Goal: Find specific page/section: Find specific page/section

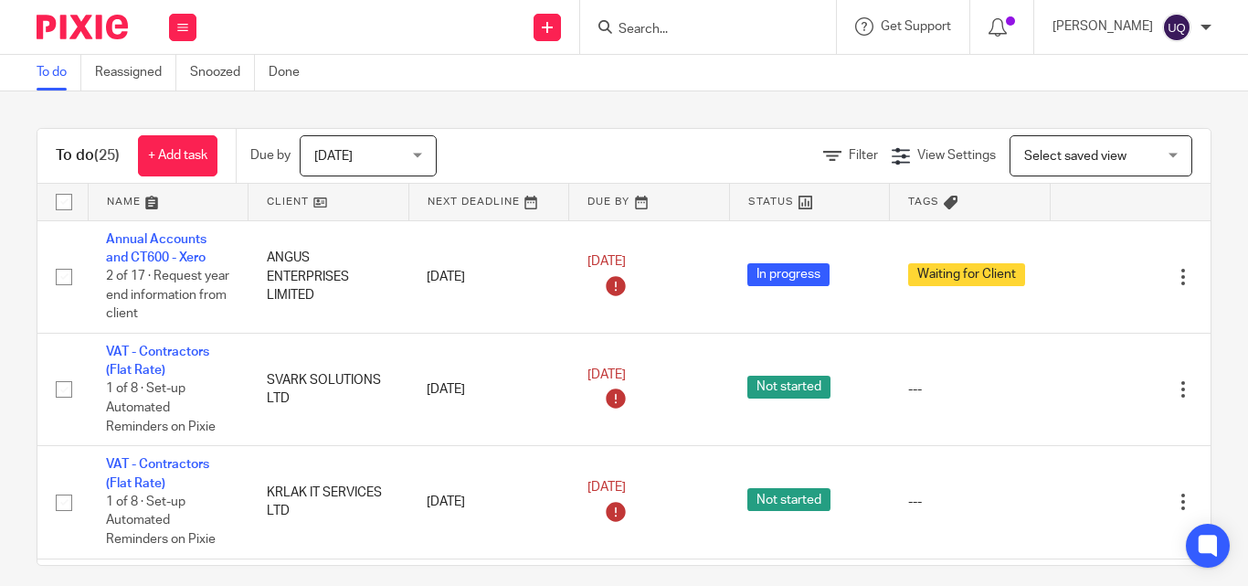
click at [663, 25] on input "Search" at bounding box center [699, 30] width 164 height 16
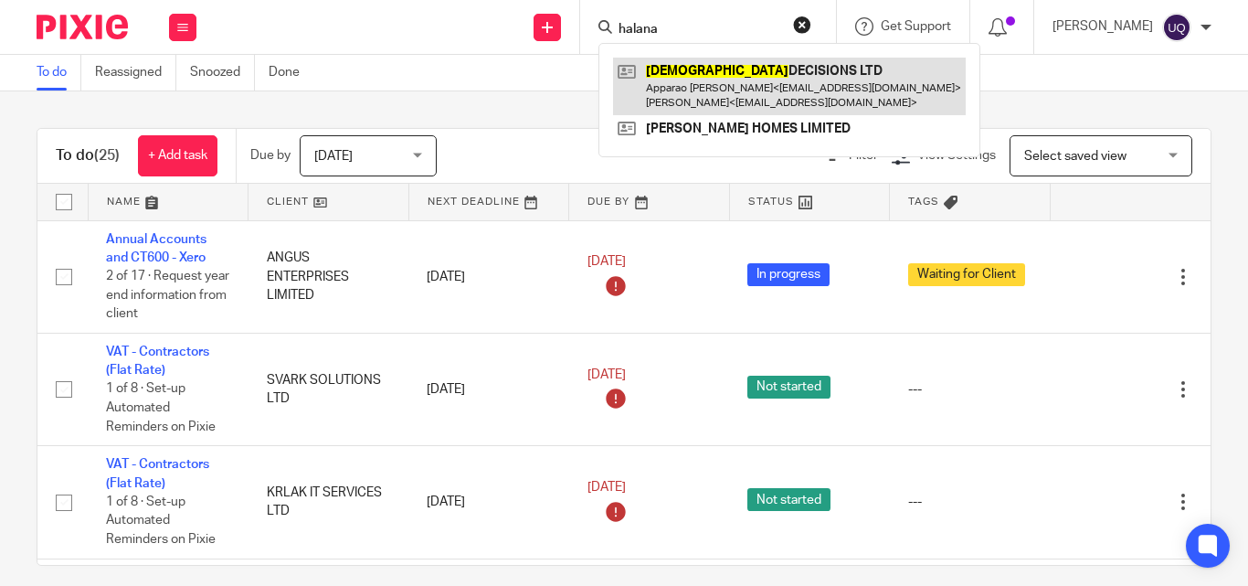
type input "halana"
click at [733, 87] on link at bounding box center [789, 86] width 353 height 57
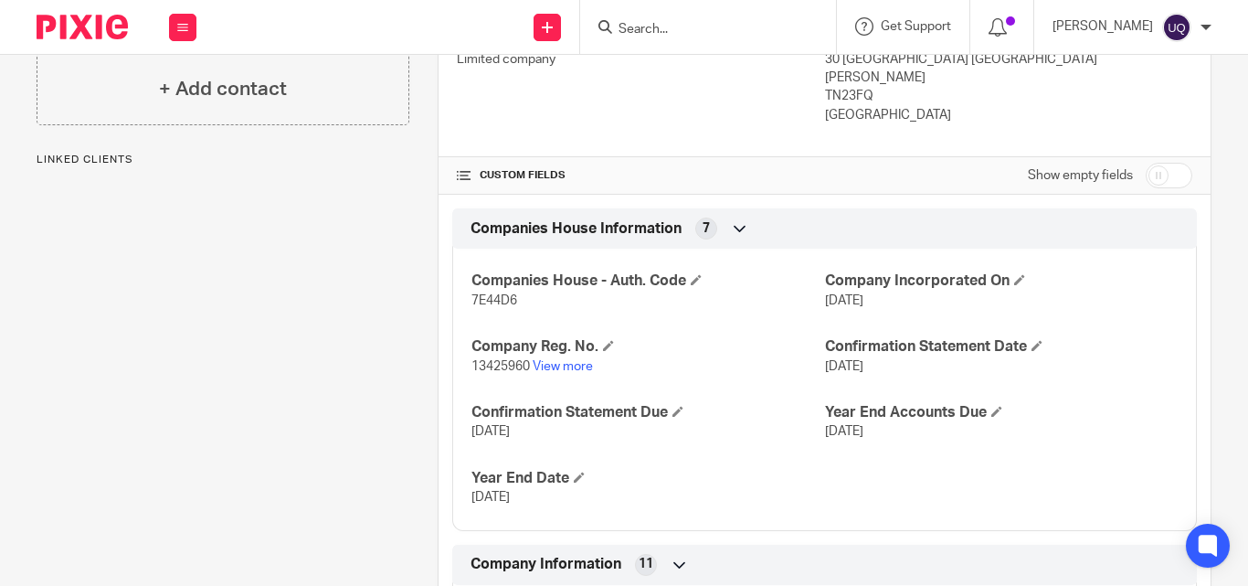
scroll to position [548, 0]
